Goal: Contribute content: Contribute content

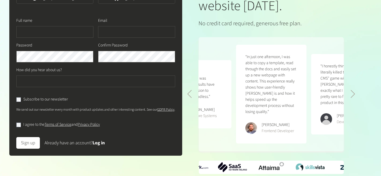
scroll to position [115, 0]
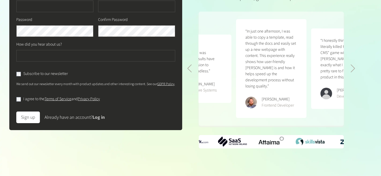
click at [105, 121] on link "Log in" at bounding box center [99, 117] width 12 height 6
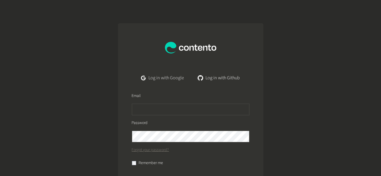
click at [168, 80] on link "Log in with Google" at bounding box center [163, 78] width 52 height 12
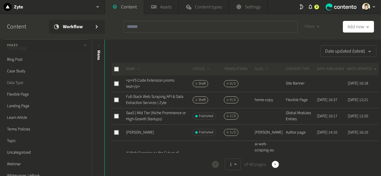
scroll to position [42, 0]
click at [14, 80] on link "Flexible Page" at bounding box center [46, 82] width 83 height 12
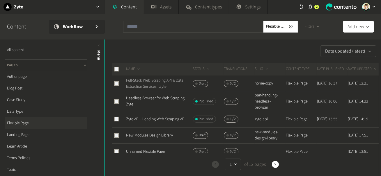
click at [154, 86] on link "Full-Stack Web Scraping API & Data Extraction Services | Zyte" at bounding box center [154, 84] width 57 height 12
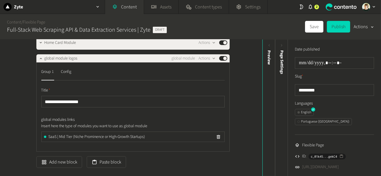
scroll to position [336, 0]
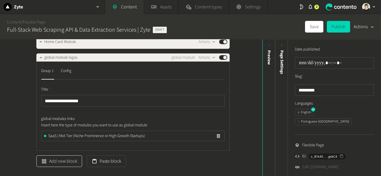
click at [69, 164] on button "Add new block" at bounding box center [59, 162] width 46 height 12
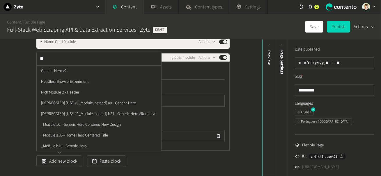
type input "*"
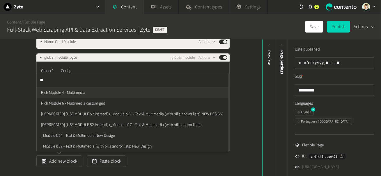
type input "***"
click at [78, 91] on ul "Rich Module 4 - Multimedia Rich Module 6 - Multimedia custom grid [DEPRECATED] …" at bounding box center [133, 120] width 192 height 65
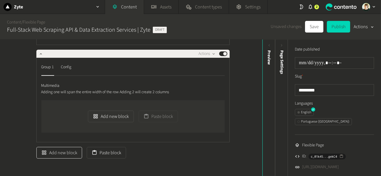
scroll to position [441, 0]
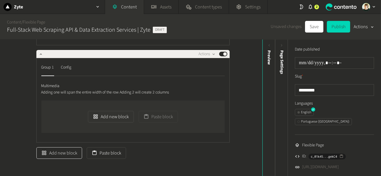
click at [70, 159] on button "Add new block" at bounding box center [59, 154] width 46 height 12
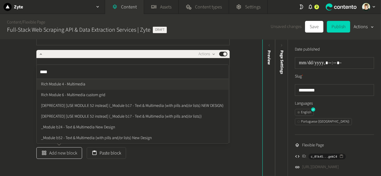
type input "*****"
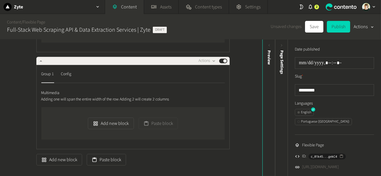
scroll to position [532, 0]
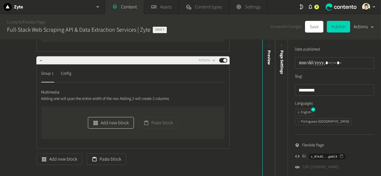
click at [98, 126] on icon "button" at bounding box center [96, 124] width 6 height 6
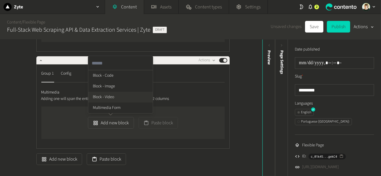
click at [115, 103] on li "Block - Video" at bounding box center [120, 97] width 65 height 11
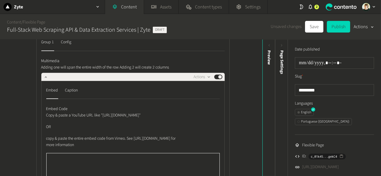
scroll to position [563, 0]
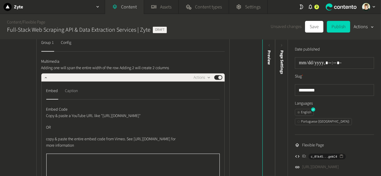
click at [73, 96] on div "Caption" at bounding box center [71, 90] width 13 height 9
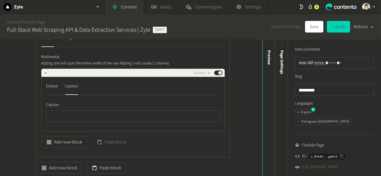
scroll to position [569, 0]
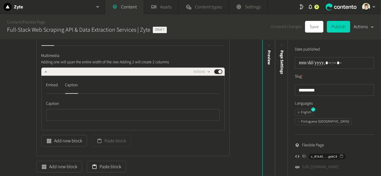
click at [45, 89] on div "Embed Caption Caption" at bounding box center [132, 103] width 183 height 55
click at [49, 90] on div "Embed" at bounding box center [52, 85] width 12 height 9
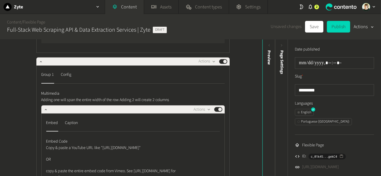
scroll to position [531, 0]
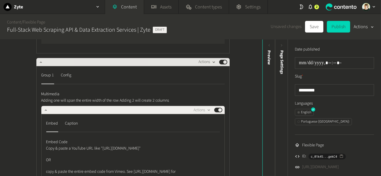
click at [212, 65] on icon "button" at bounding box center [213, 62] width 5 height 5
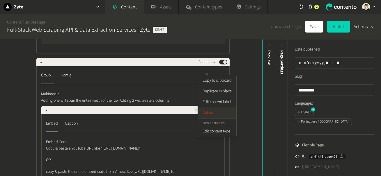
click at [205, 111] on button "Delete" at bounding box center [217, 113] width 38 height 11
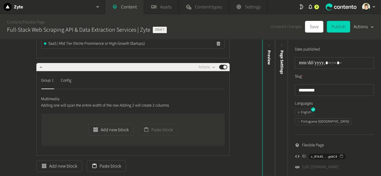
scroll to position [425, 0]
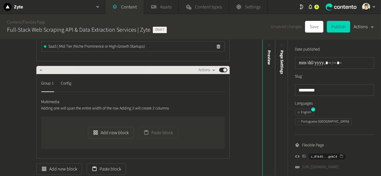
click at [213, 70] on icon "button" at bounding box center [213, 70] width 5 height 5
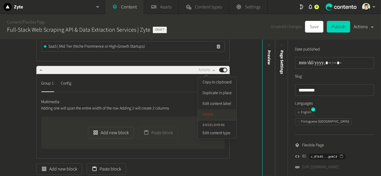
click at [211, 117] on button "Delete" at bounding box center [217, 114] width 38 height 11
